Goal: Task Accomplishment & Management: Use online tool/utility

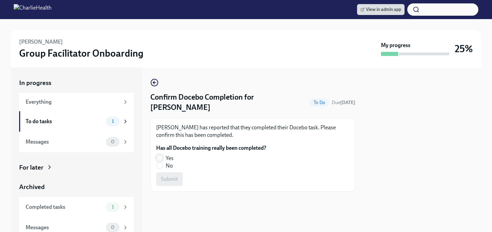
click at [158, 159] on input "Yes" at bounding box center [160, 158] width 6 height 6
radio input "true"
click at [162, 180] on span "Submit" at bounding box center [169, 179] width 17 height 7
click at [160, 155] on input "Yes" at bounding box center [160, 158] width 6 height 6
radio input "true"
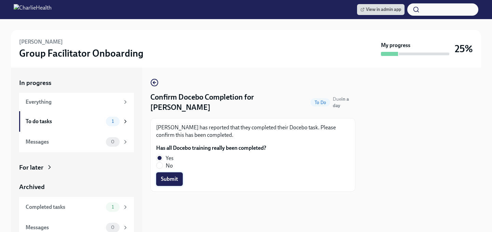
click at [161, 173] on button "Submit" at bounding box center [169, 180] width 27 height 14
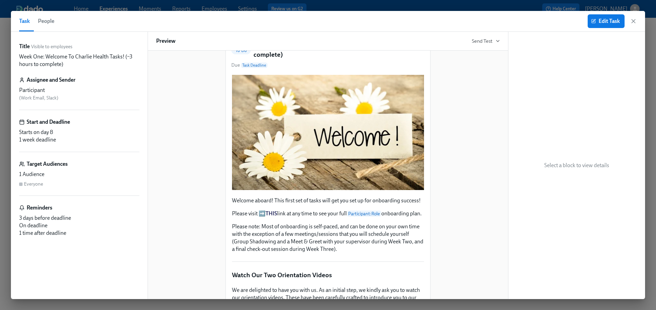
scroll to position [87, 0]
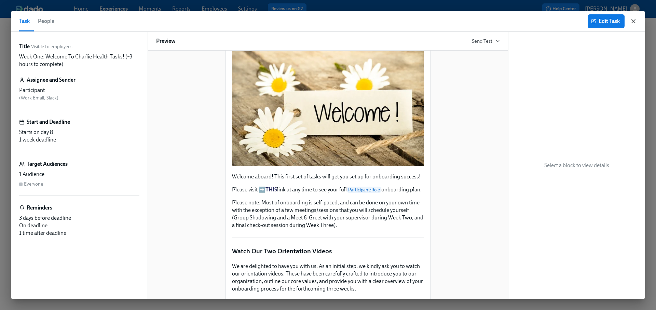
click at [635, 20] on icon "button" at bounding box center [633, 20] width 3 height 3
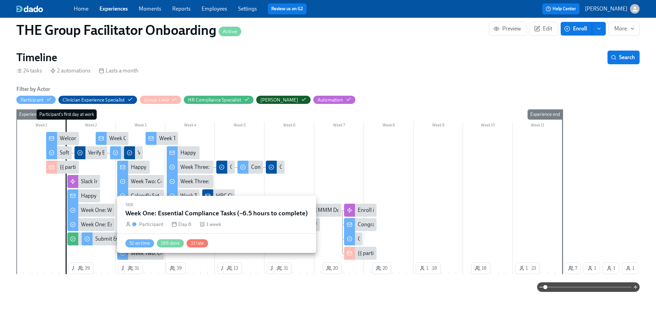
click at [104, 225] on div "Week One: Essential Compliance Tasks (~6.5 hours to complete)" at bounding box center [155, 225] width 148 height 8
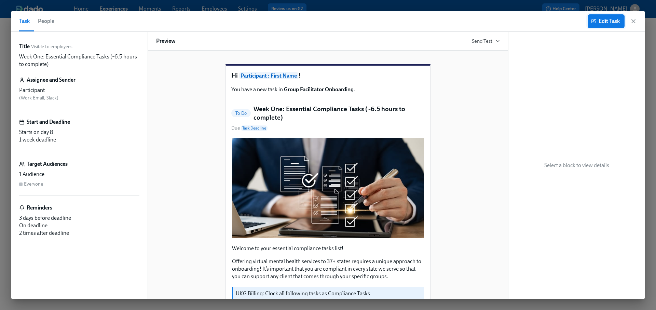
click at [604, 19] on span "Edit Task" at bounding box center [606, 21] width 27 height 7
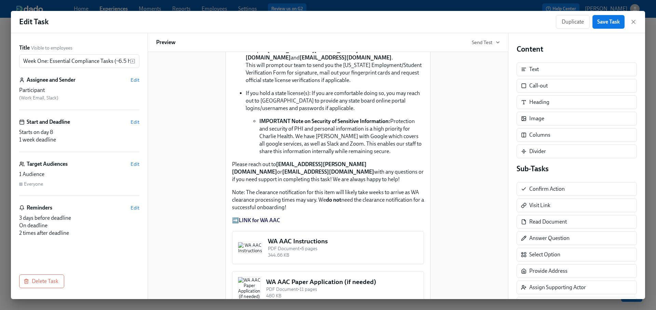
scroll to position [499, 0]
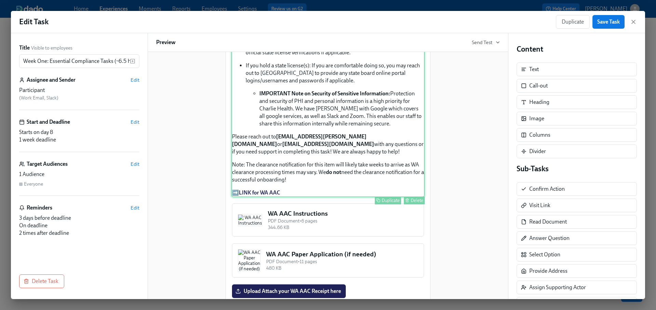
click at [329, 174] on div "Approx completion time: 20mins Below are the step by step instructions on how t…" at bounding box center [327, 16] width 193 height 362
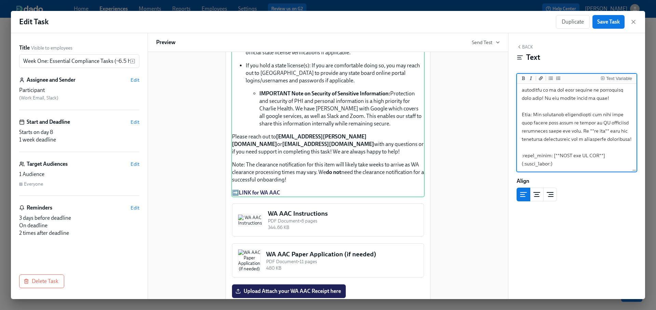
scroll to position [27, 0]
drag, startPoint x: 552, startPoint y: 164, endPoint x: 524, endPoint y: 163, distance: 28.0
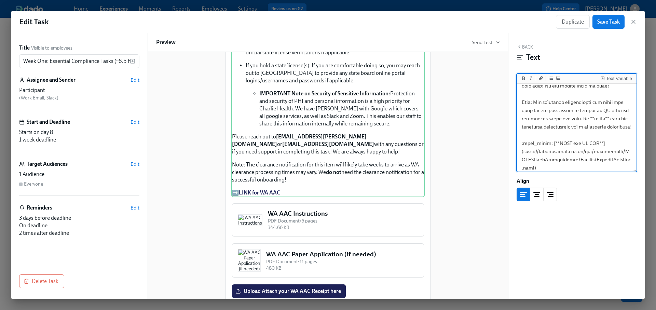
scroll to position [495, 0]
type textarea "***Loremi dolorsitam cons: 56adip*** Elits doe tem inci ut labo etdoloremagn al…"
click at [612, 22] on span "Save Task" at bounding box center [609, 21] width 23 height 7
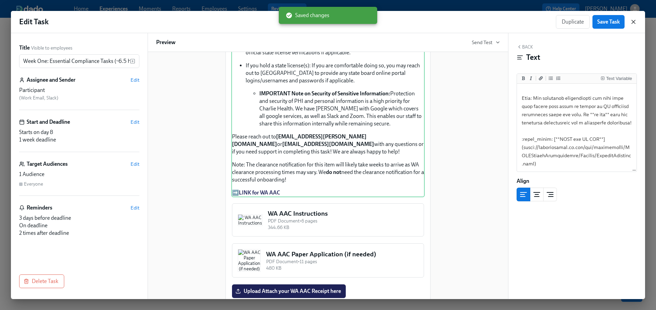
click at [635, 23] on icon "button" at bounding box center [633, 21] width 3 height 3
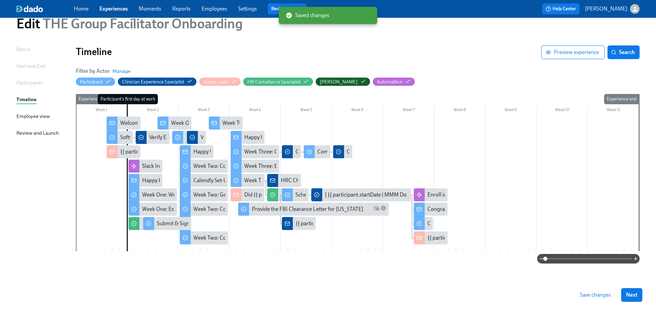
click at [597, 296] on span "Save changes" at bounding box center [595, 295] width 31 height 7
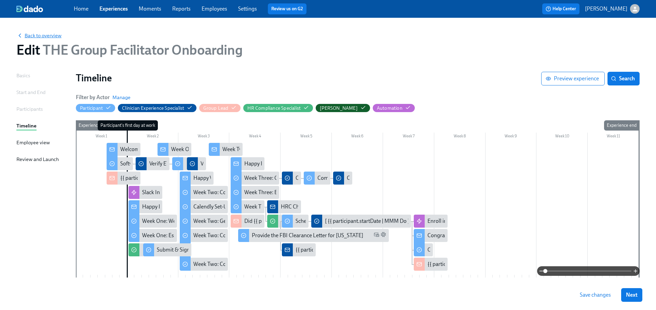
click at [50, 32] on span "Back to overview" at bounding box center [38, 35] width 45 height 7
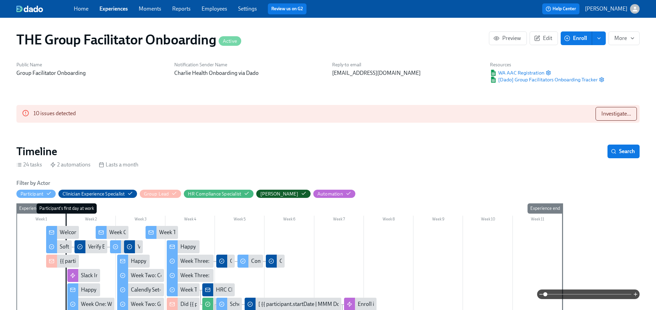
scroll to position [0, 9071]
